Goal: Information Seeking & Learning: Learn about a topic

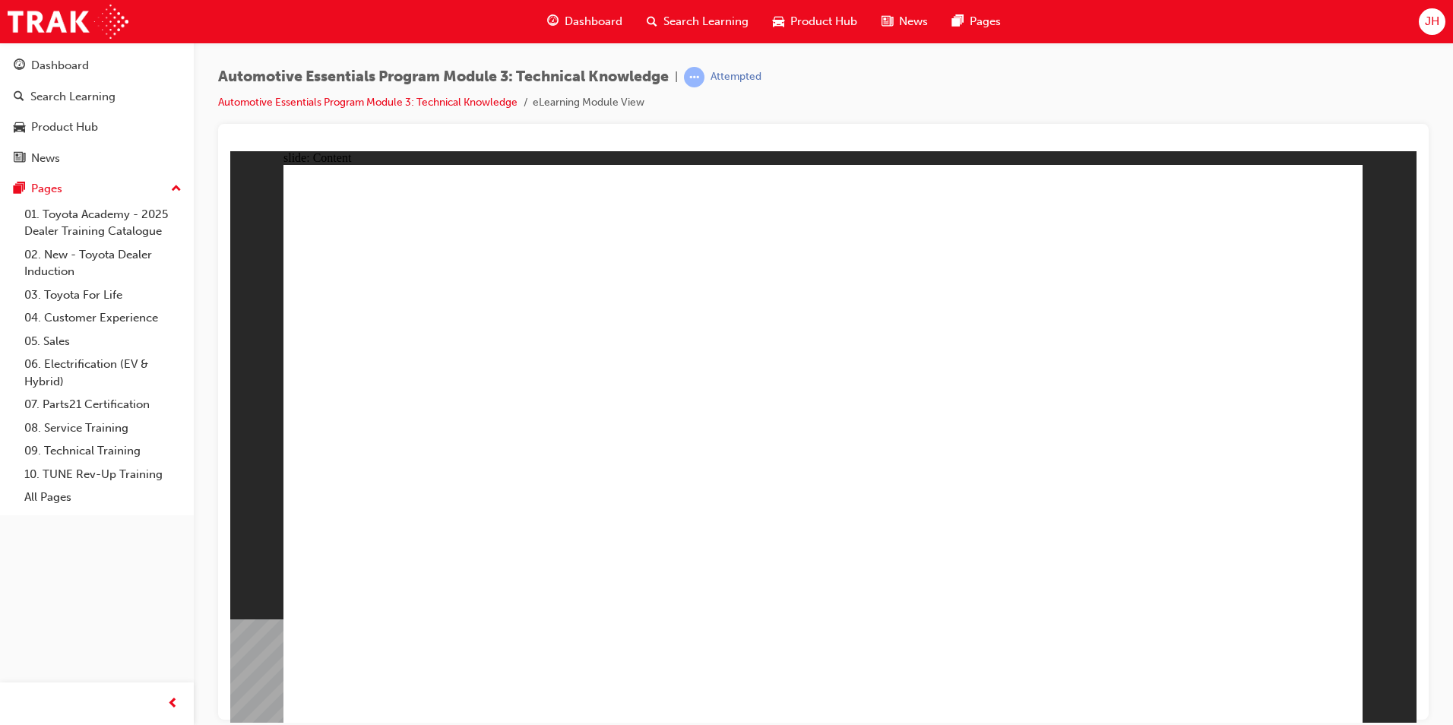
drag, startPoint x: 1336, startPoint y: 171, endPoint x: 1296, endPoint y: 201, distance: 50.0
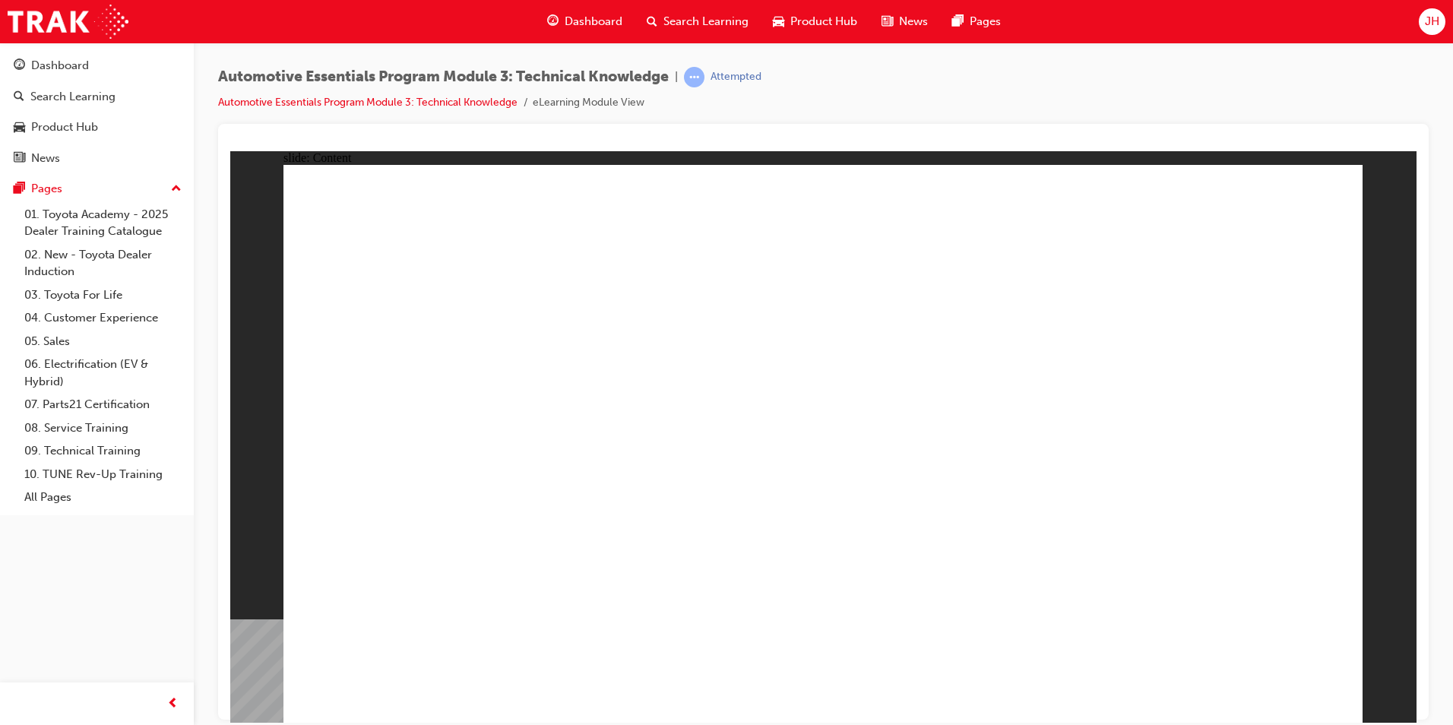
drag, startPoint x: 1336, startPoint y: 211, endPoint x: 1310, endPoint y: 194, distance: 31.8
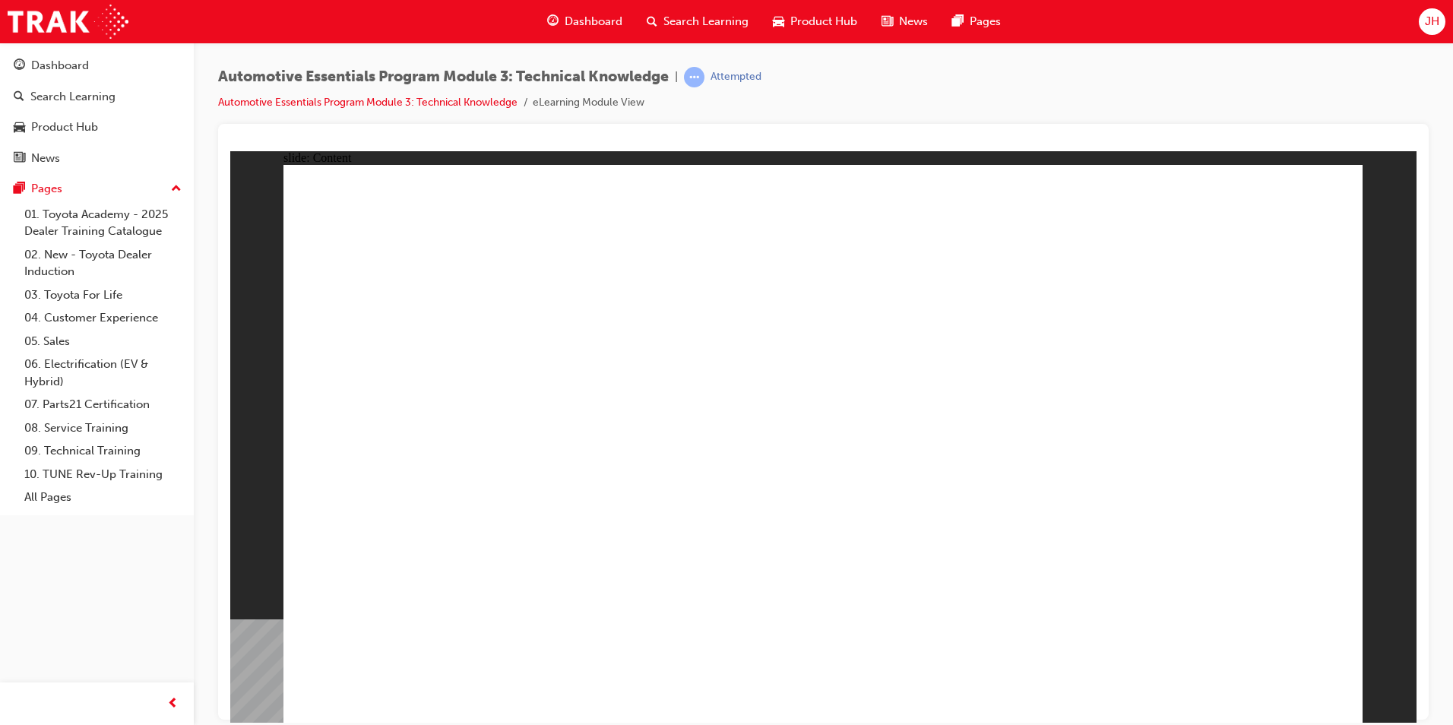
drag, startPoint x: 1340, startPoint y: 187, endPoint x: 1329, endPoint y: 187, distance: 10.6
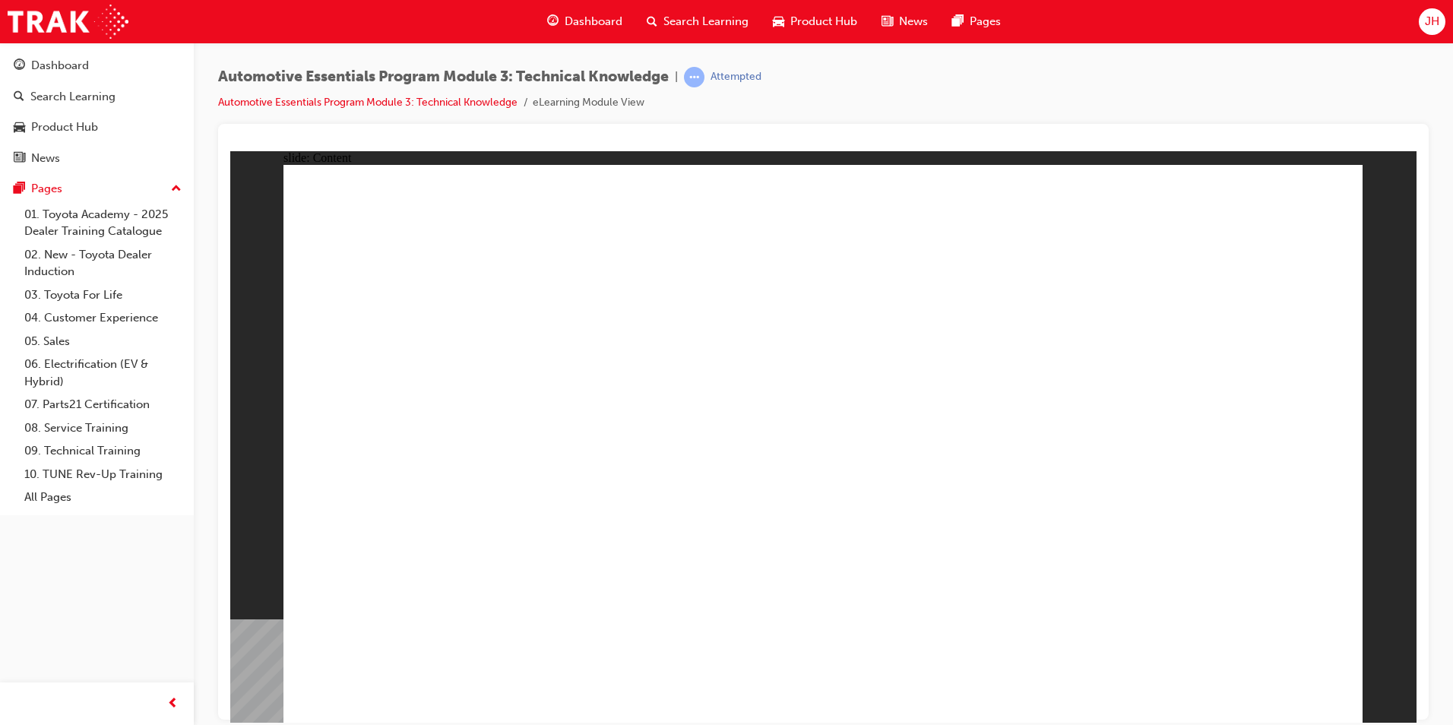
radio input "true"
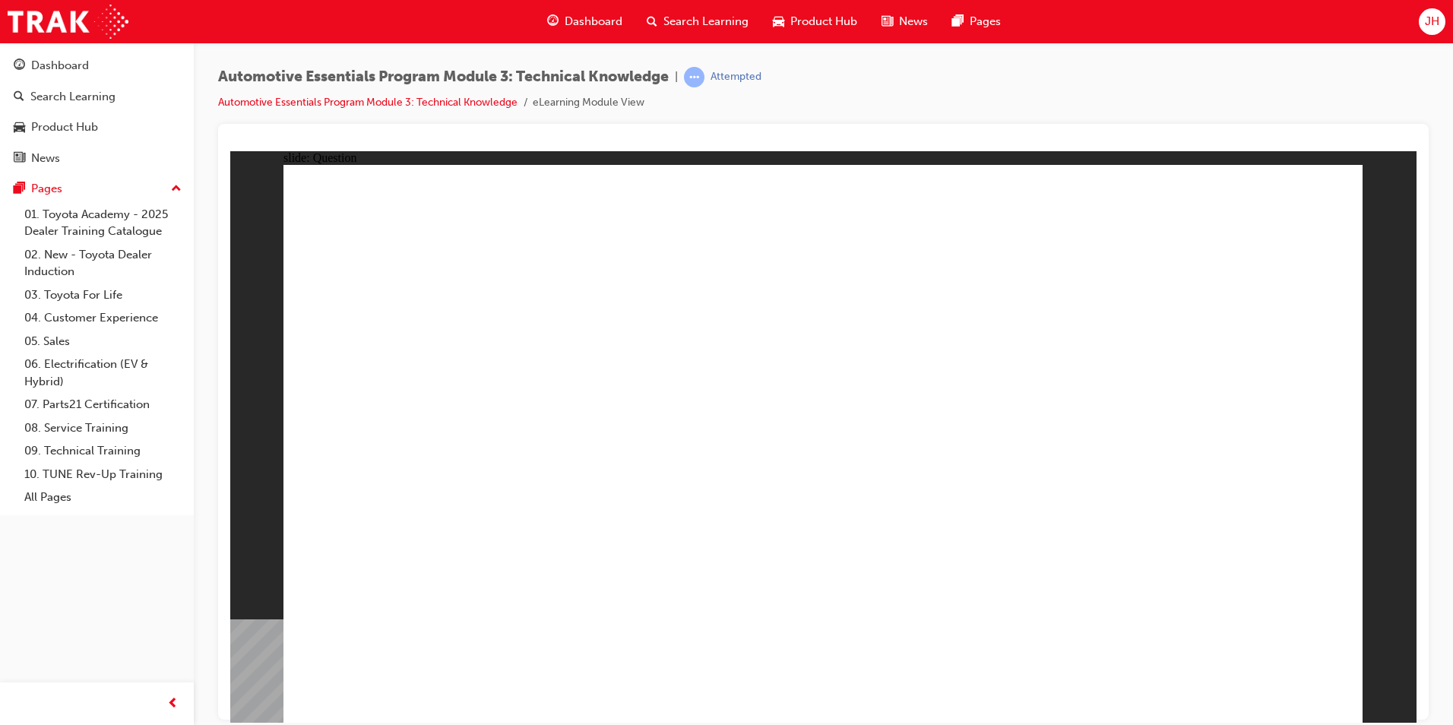
radio input "true"
drag, startPoint x: 1244, startPoint y: 669, endPoint x: 1253, endPoint y: 688, distance: 21.1
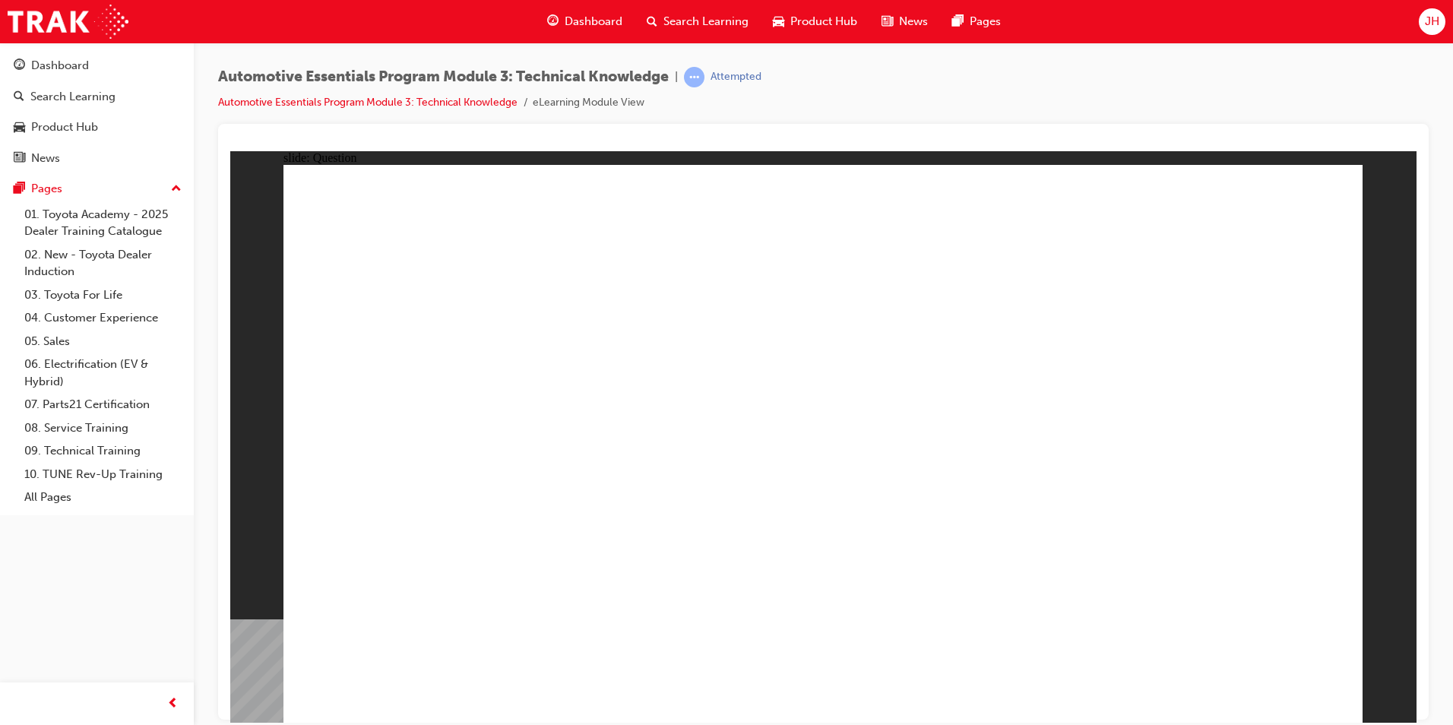
drag, startPoint x: 619, startPoint y: 573, endPoint x: 618, endPoint y: 588, distance: 15.3
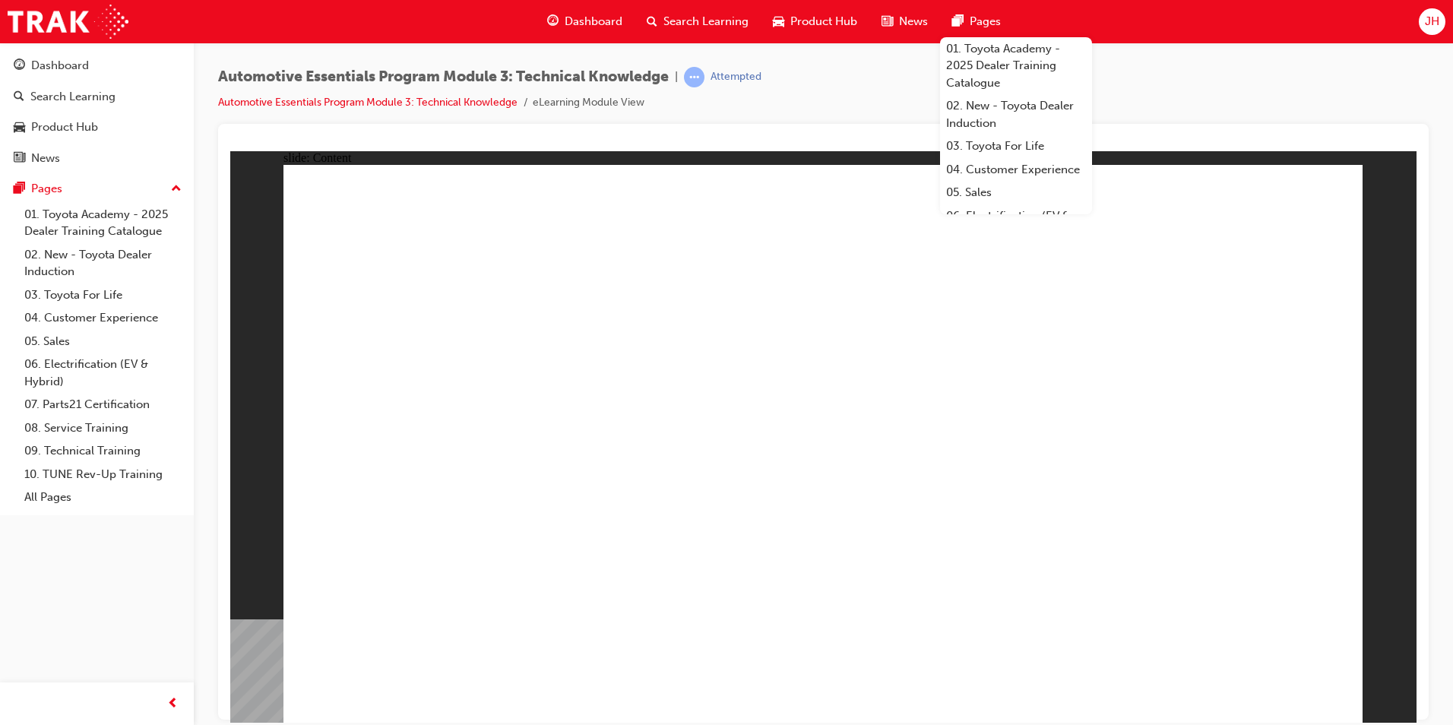
drag, startPoint x: 1205, startPoint y: 85, endPoint x: 1270, endPoint y: 100, distance: 66.3
click at [1205, 85] on div "Automotive Essentials Program Module 3: Technical Knowledge | Attempted Automot…" at bounding box center [823, 95] width 1210 height 57
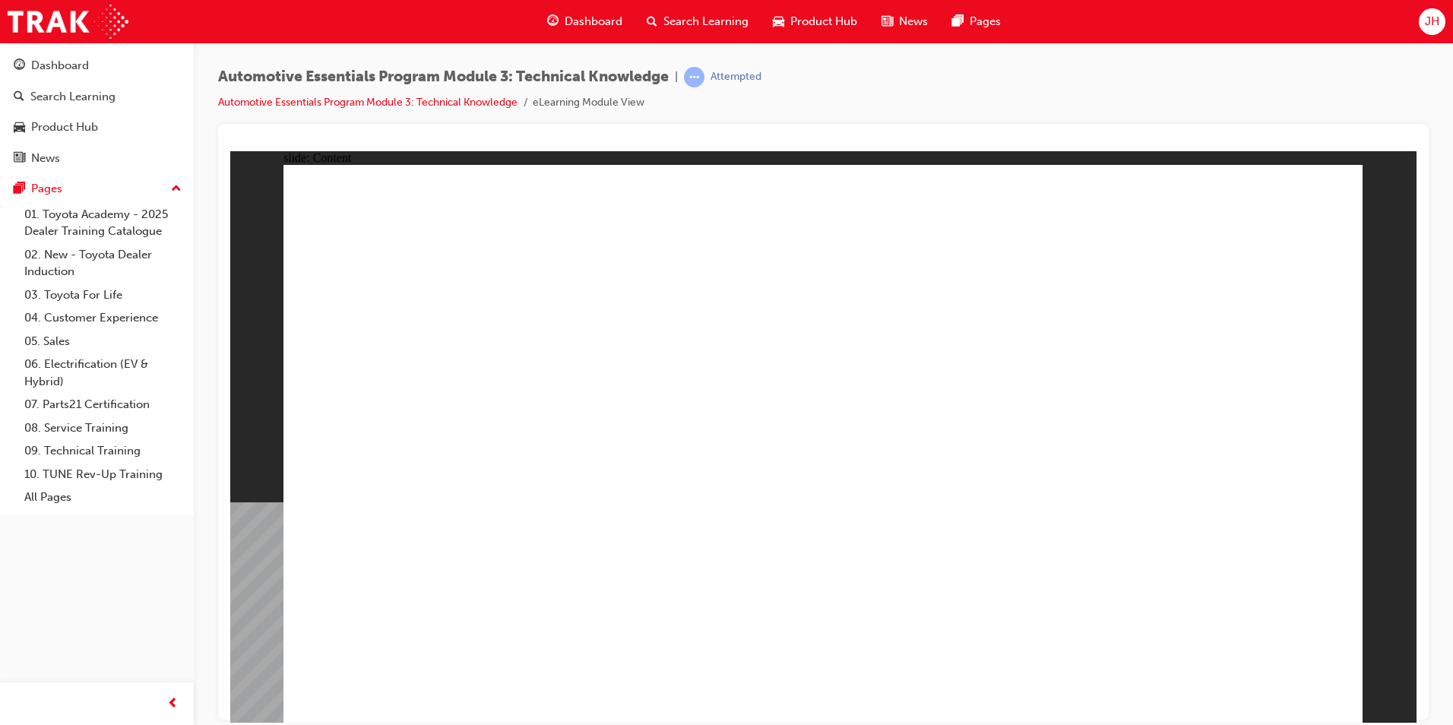
drag, startPoint x: 1276, startPoint y: 212, endPoint x: 1264, endPoint y: 292, distance: 80.8
